Goal: Find specific page/section

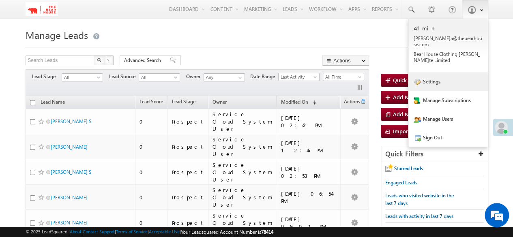
click at [434, 74] on link "Settings" at bounding box center [448, 81] width 80 height 19
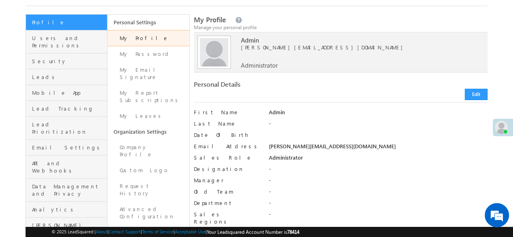
scroll to position [81, 0]
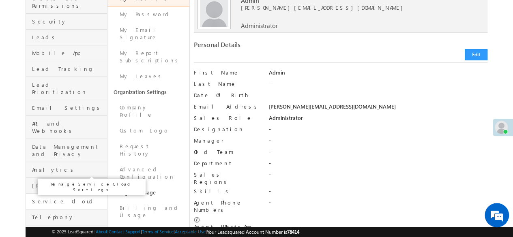
click at [49, 198] on span "Service Cloud" at bounding box center [68, 201] width 73 height 7
